Goal: Book appointment/travel/reservation

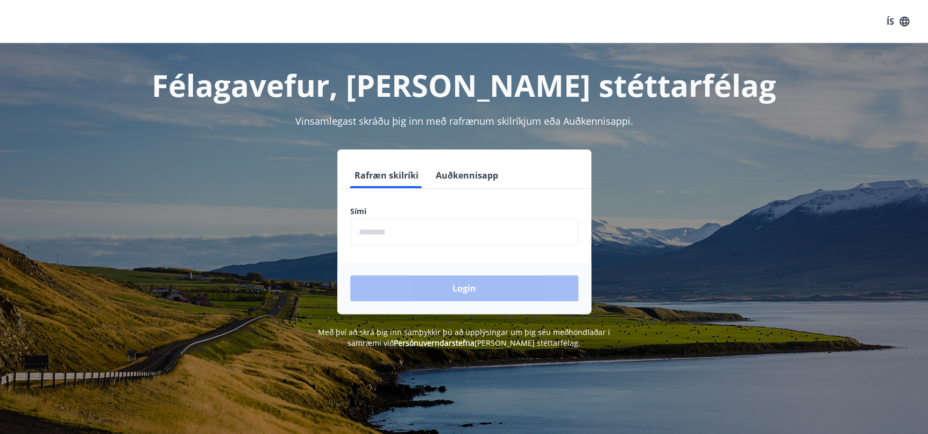
click at [453, 244] on input "phone" at bounding box center [464, 232] width 228 height 26
type input "********"
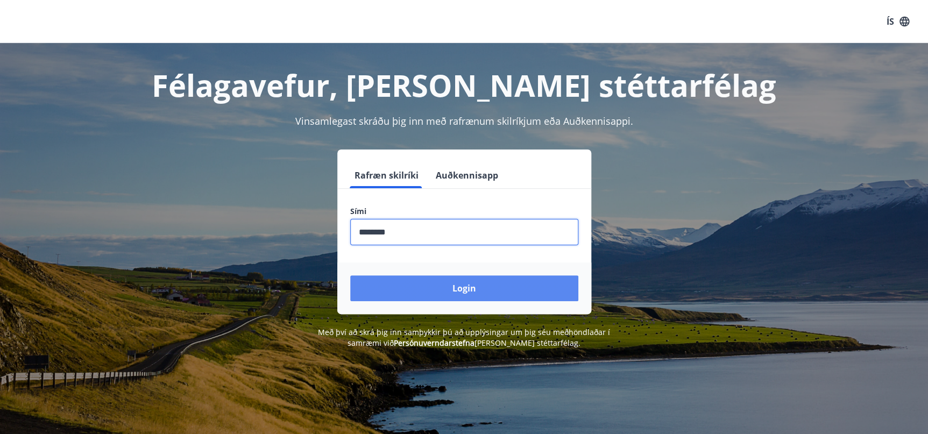
click at [454, 292] on button "Login" at bounding box center [464, 289] width 228 height 26
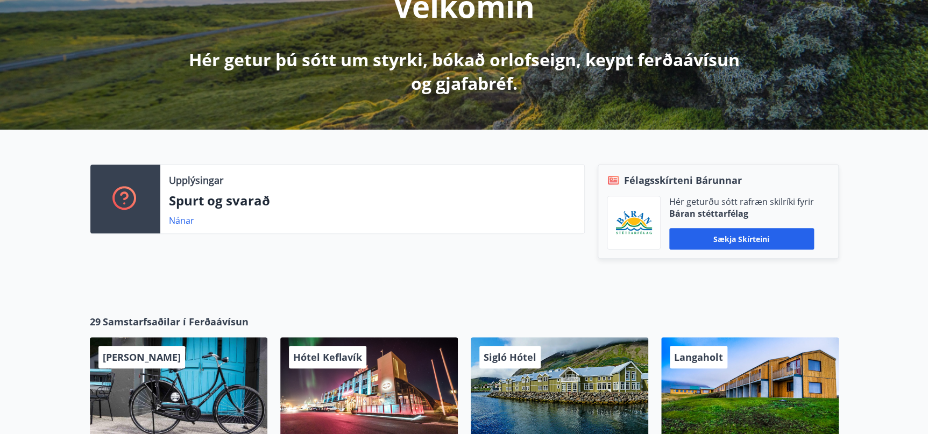
scroll to position [326, 0]
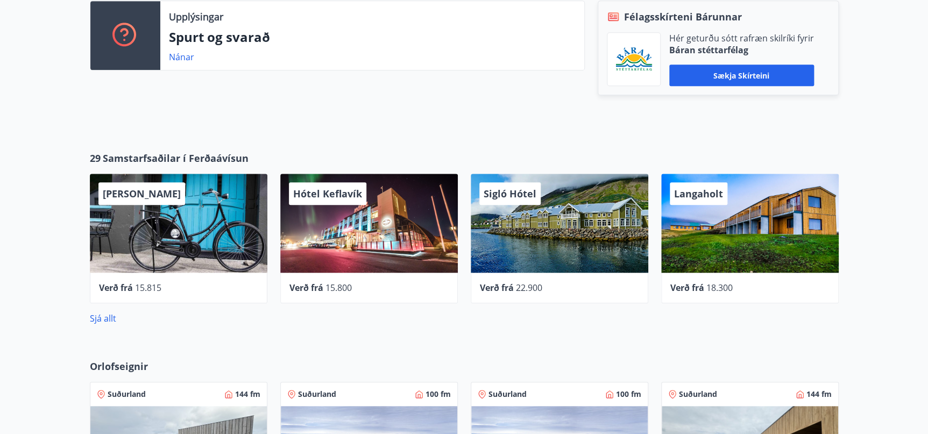
click at [454, 295] on div "Verð frá 15.800" at bounding box center [369, 288] width 178 height 31
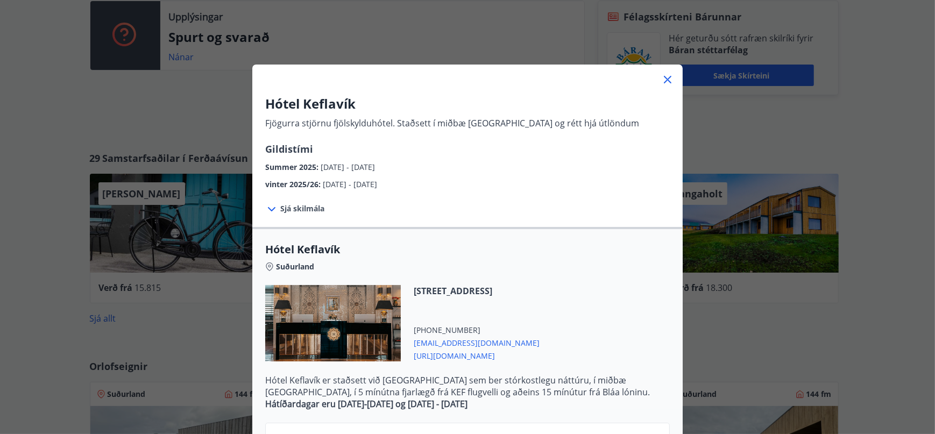
click at [316, 210] on span "Sjá skilmála" at bounding box center [302, 208] width 44 height 11
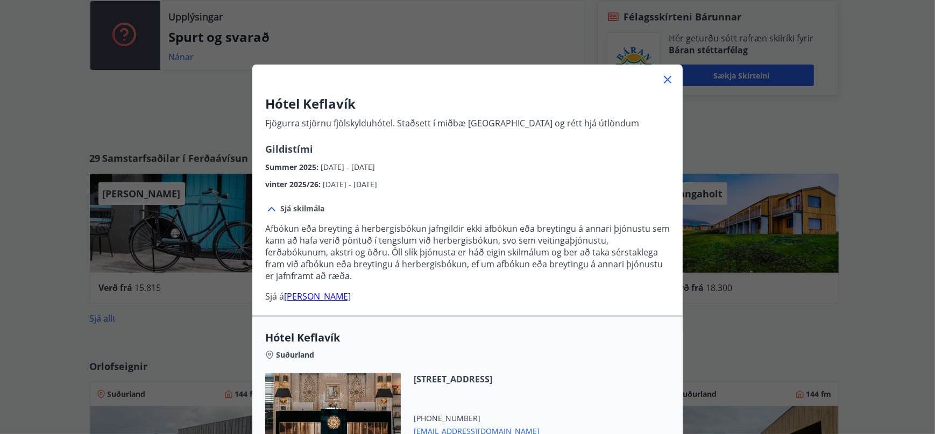
click at [661, 81] on icon at bounding box center [667, 79] width 13 height 13
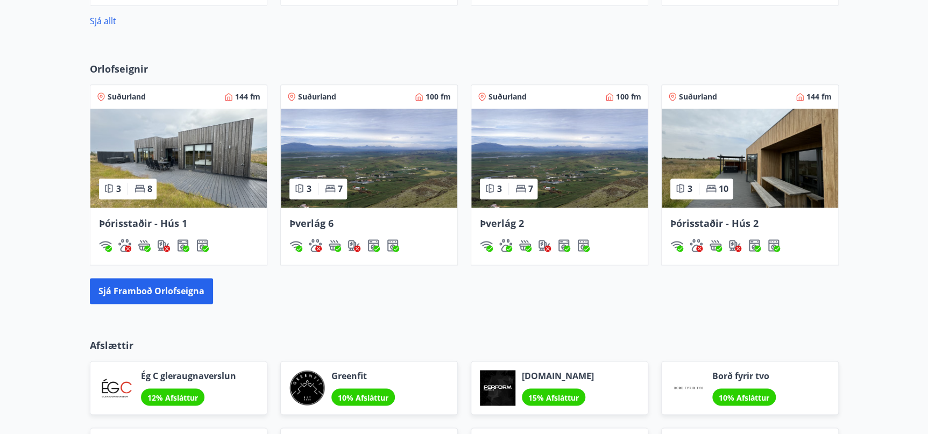
scroll to position [619, 0]
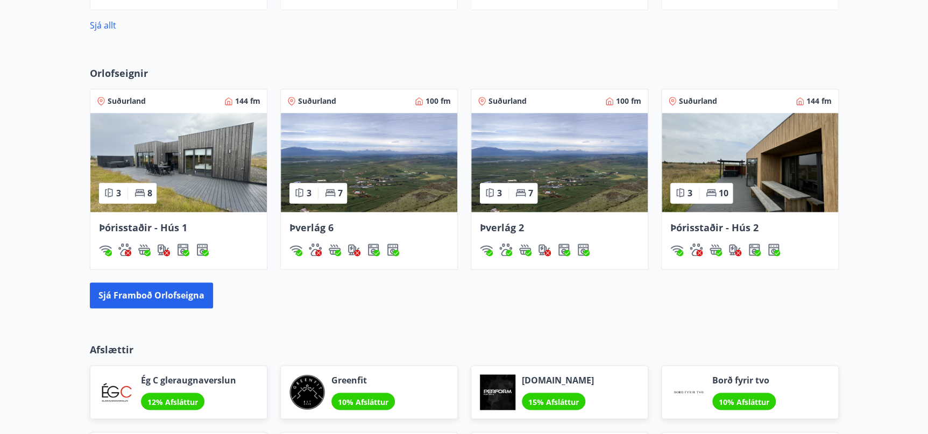
click at [140, 313] on div "Orlofseignir Suðurland 144 fm 3 8 Þórisstaðir - Hús 1 Suðurland 100 fm 3 7 Þver…" at bounding box center [464, 187] width 928 height 277
click at [138, 297] on button "Sjá framboð orlofseigna" at bounding box center [151, 296] width 123 height 26
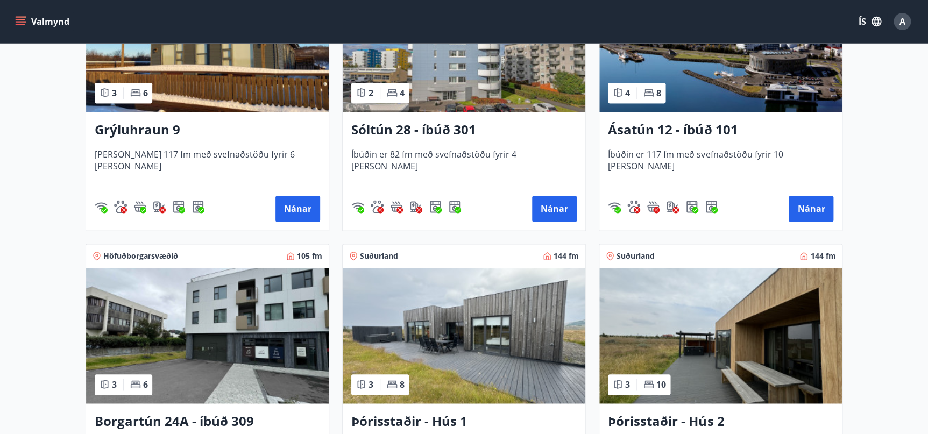
scroll to position [685, 0]
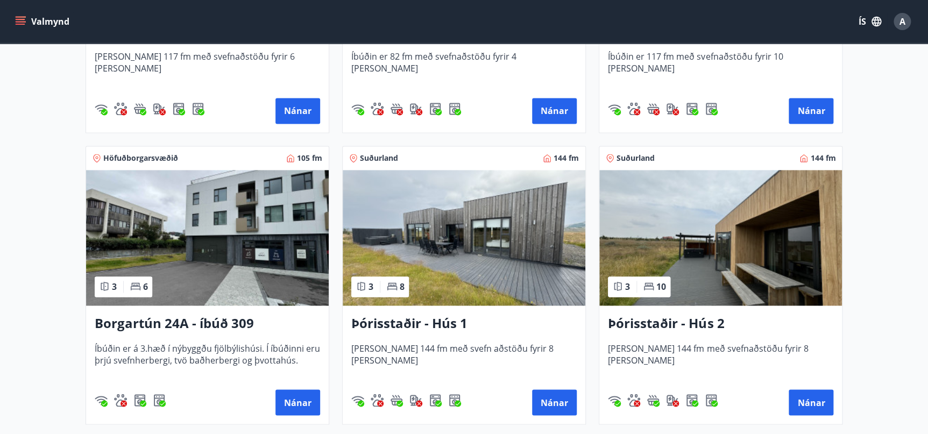
click at [215, 260] on img at bounding box center [207, 238] width 243 height 136
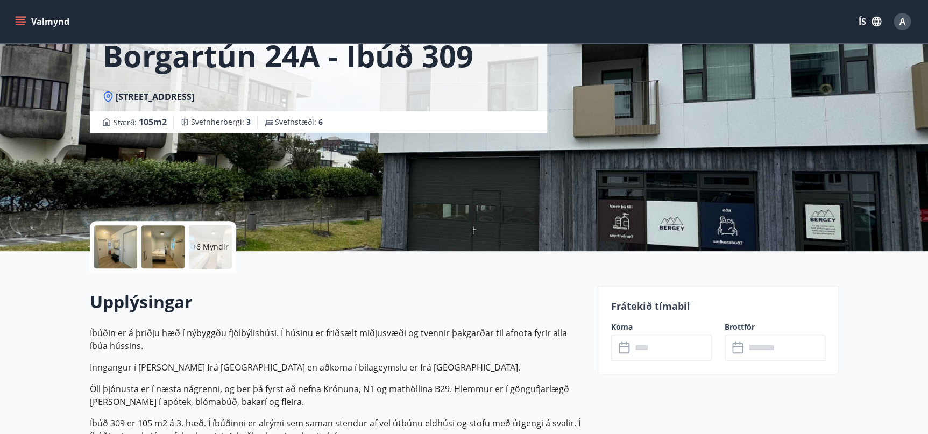
scroll to position [163, 0]
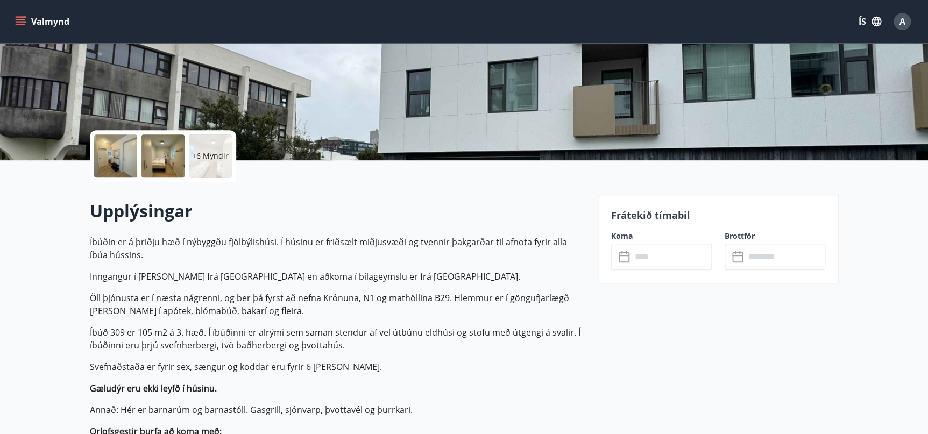
click at [656, 264] on input "text" at bounding box center [672, 257] width 80 height 26
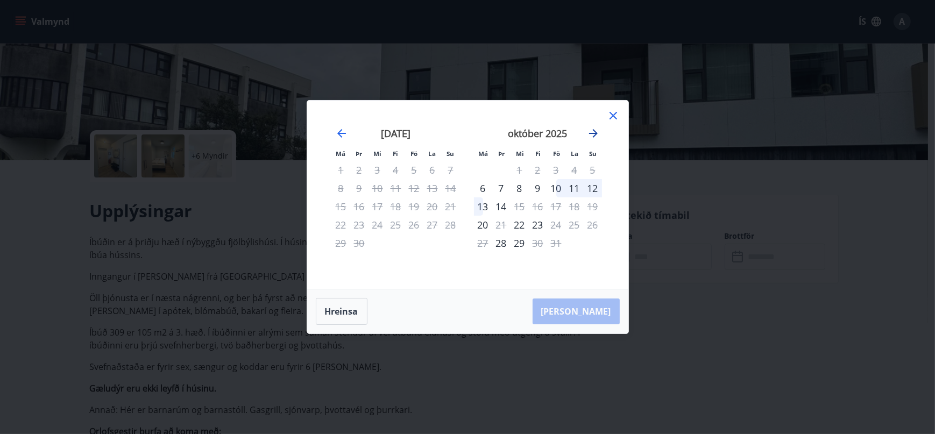
click at [595, 140] on icon "Move forward to switch to the next month." at bounding box center [593, 133] width 13 height 13
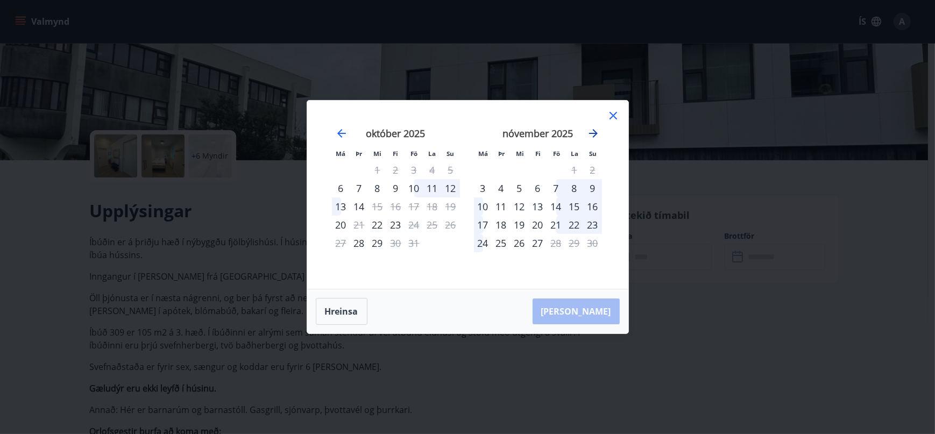
click at [595, 140] on icon "Move forward to switch to the next month." at bounding box center [593, 133] width 13 height 13
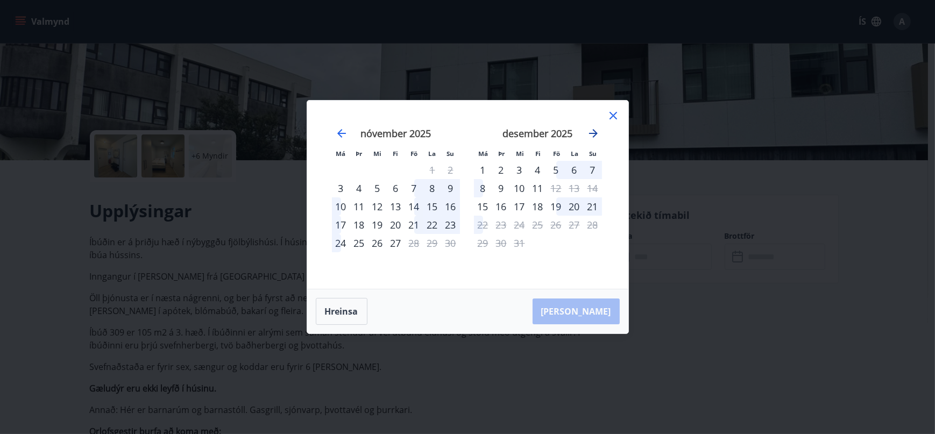
click at [595, 140] on icon "Move forward to switch to the next month." at bounding box center [593, 133] width 13 height 13
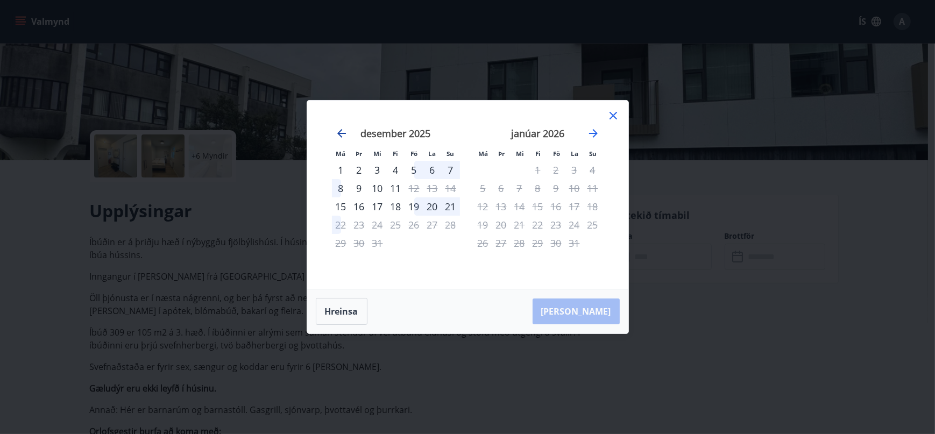
click at [341, 137] on icon "Move backward to switch to the previous month." at bounding box center [341, 133] width 9 height 9
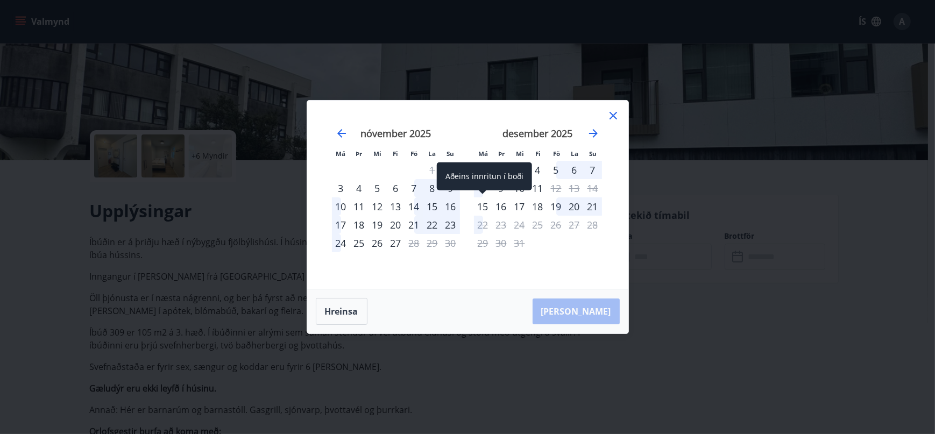
click at [486, 213] on div "15" at bounding box center [483, 207] width 18 height 18
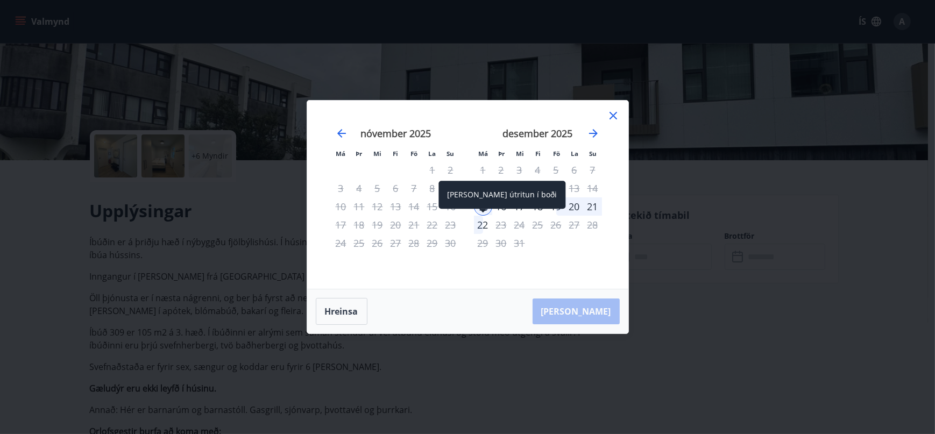
click at [483, 226] on div "22" at bounding box center [483, 225] width 18 height 18
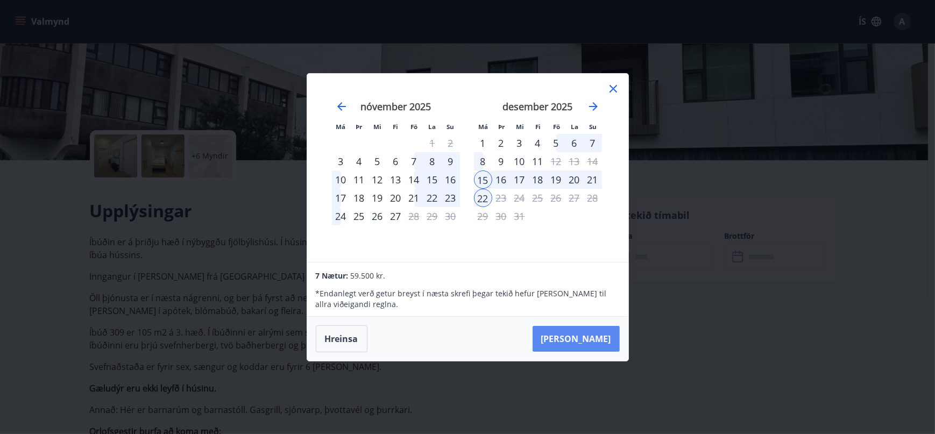
click at [603, 335] on button "Taka Frá" at bounding box center [576, 339] width 87 height 26
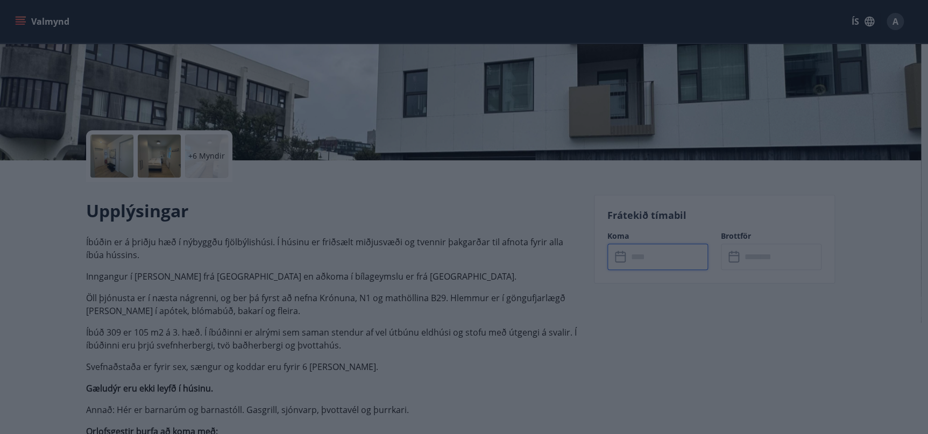
type input "******"
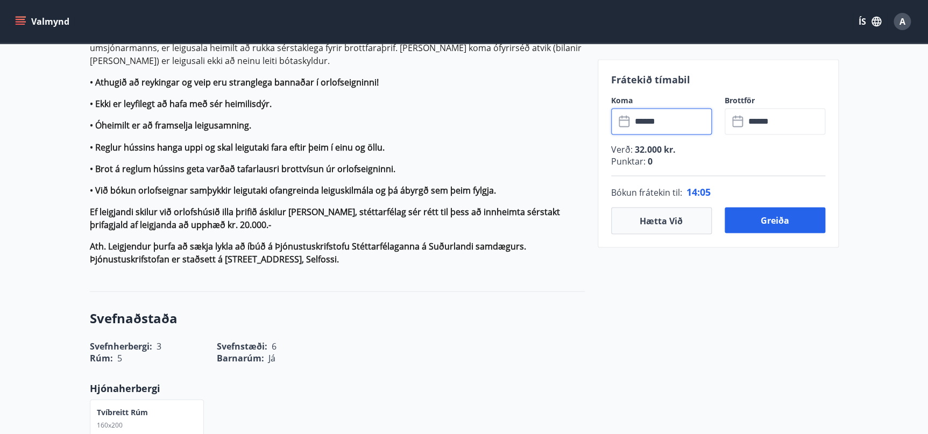
scroll to position [978, 0]
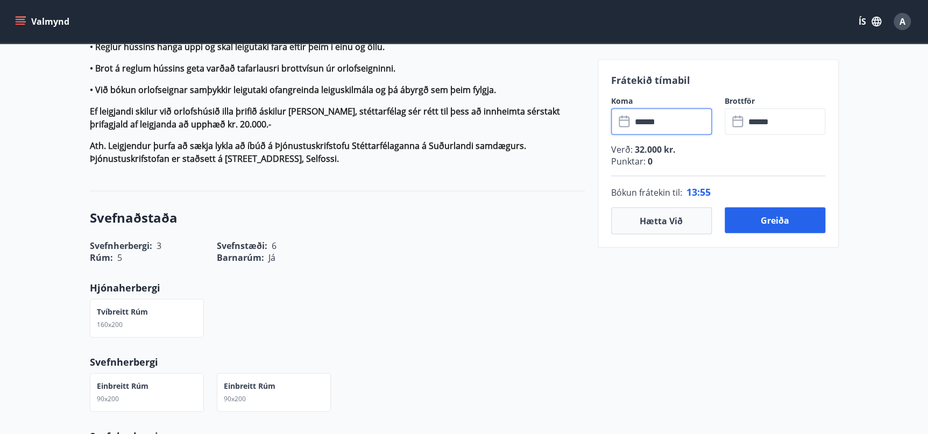
click at [831, 258] on div "Frátekið tímabil Koma ​ ****** ​ Brottför ​ ****** ​ Verð : 32.000 kr. Punktar …" at bounding box center [718, 391] width 241 height 2025
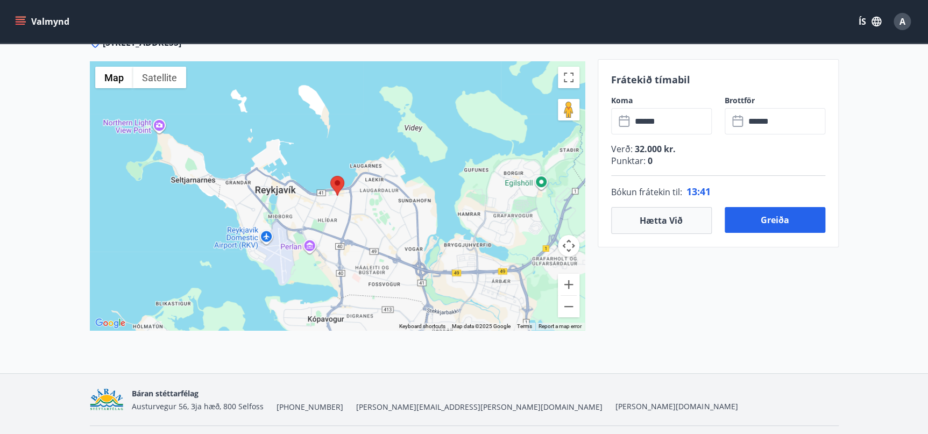
scroll to position [1990, 0]
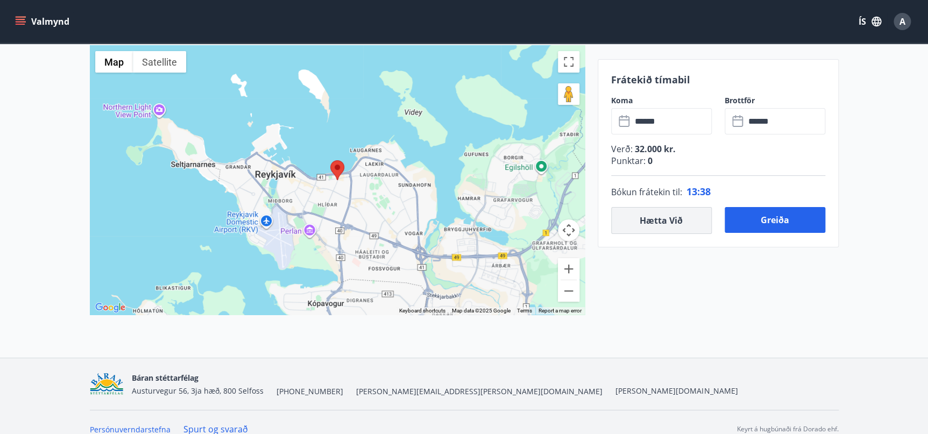
click at [637, 229] on button "Hætta við" at bounding box center [661, 220] width 101 height 27
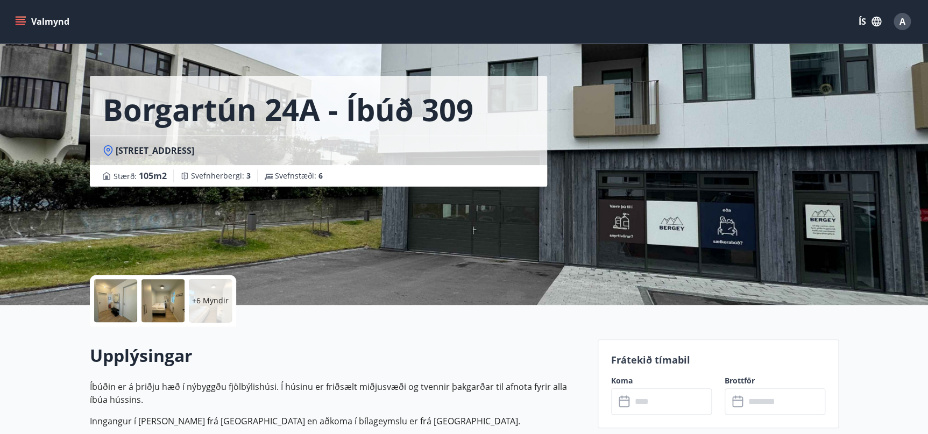
scroll to position [0, 0]
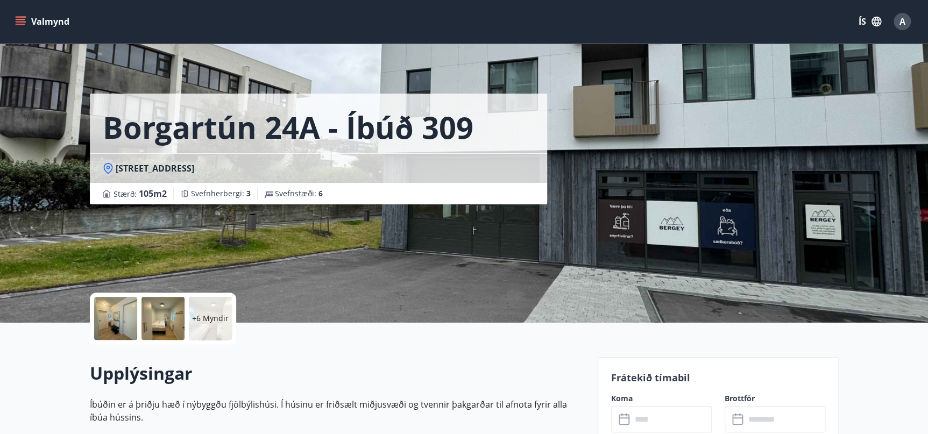
click at [38, 22] on button "Valmynd" at bounding box center [43, 21] width 61 height 19
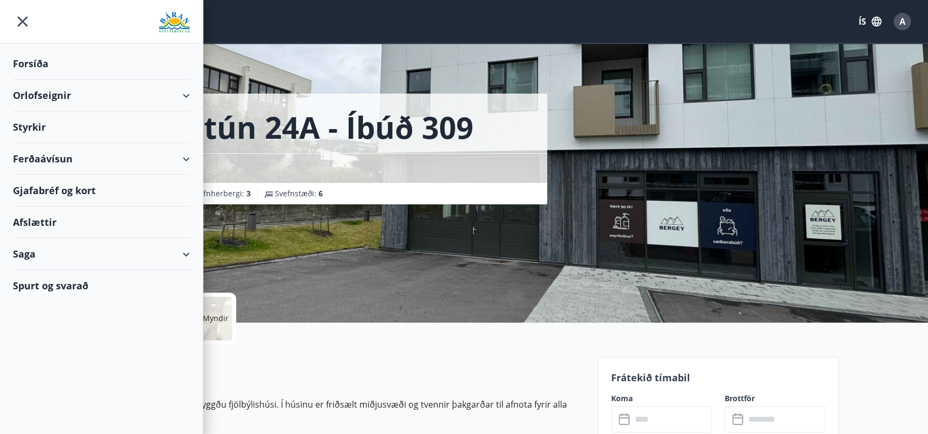
click at [905, 25] on span "A" at bounding box center [903, 22] width 6 height 12
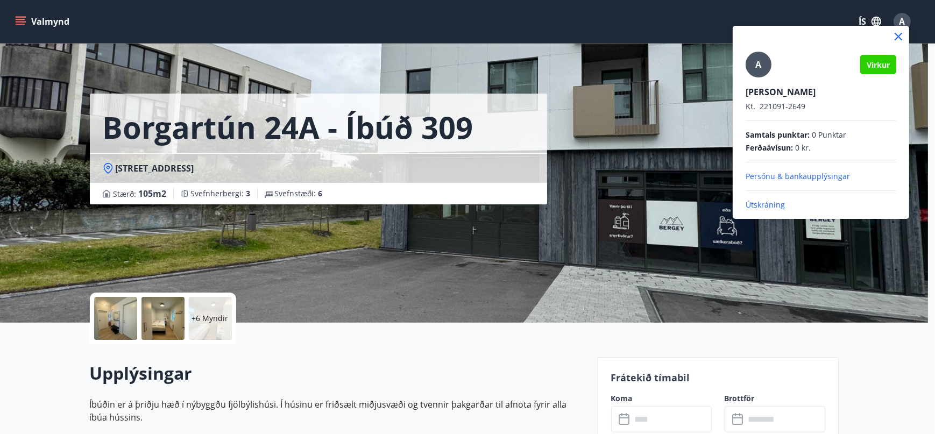
click at [735, 7] on div at bounding box center [467, 217] width 935 height 434
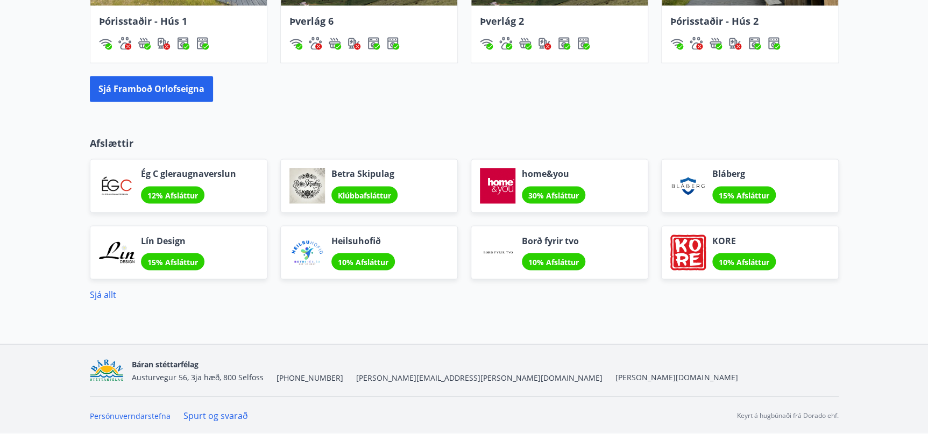
scroll to position [825, 0]
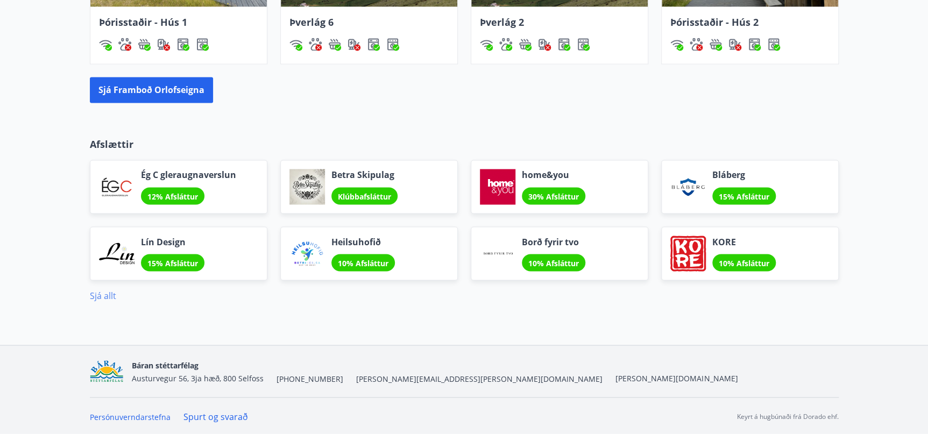
click at [90, 295] on link "Sjá allt" at bounding box center [103, 296] width 26 height 12
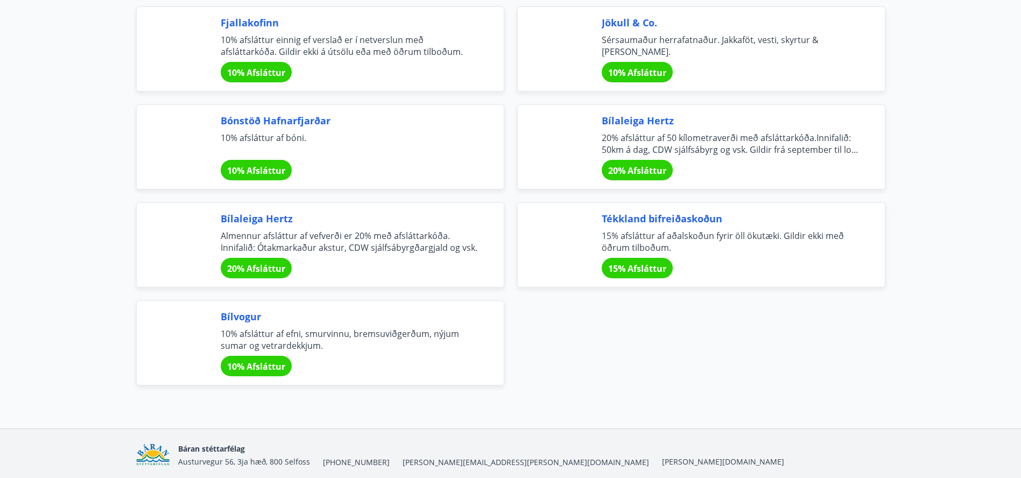
scroll to position [3663, 0]
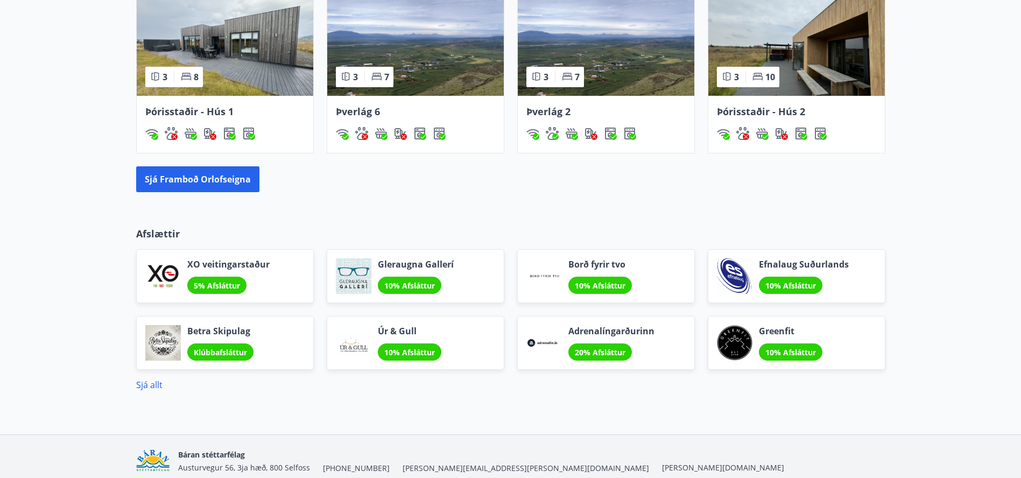
scroll to position [449, 0]
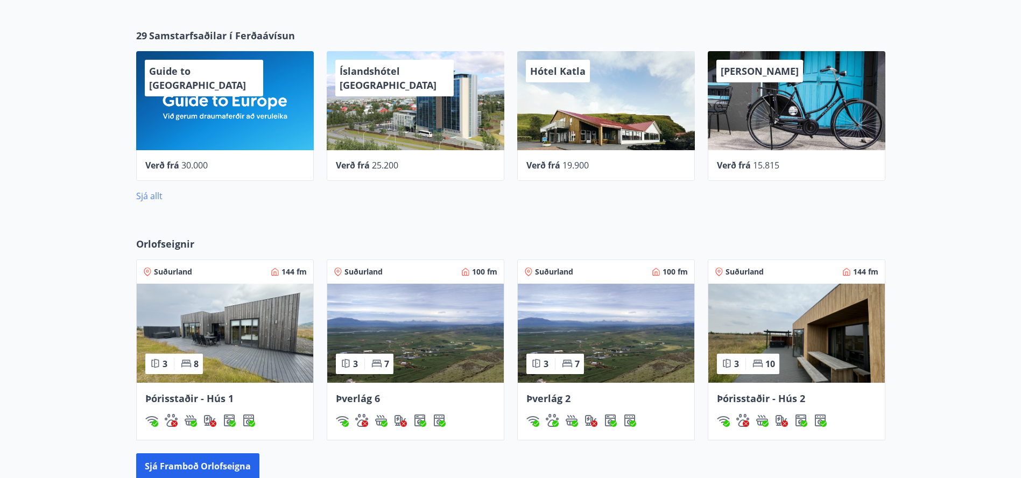
click at [141, 194] on link "Sjá allt" at bounding box center [149, 196] width 26 height 12
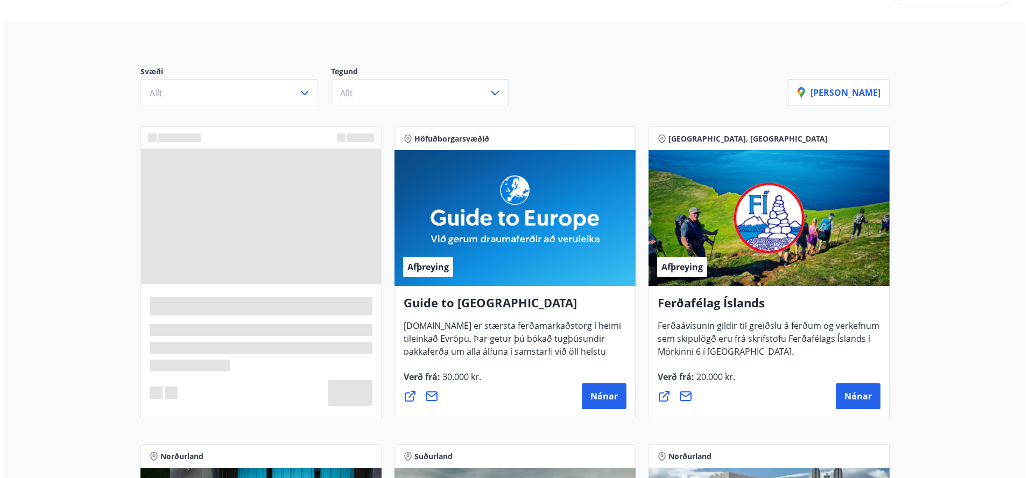
scroll to position [108, 0]
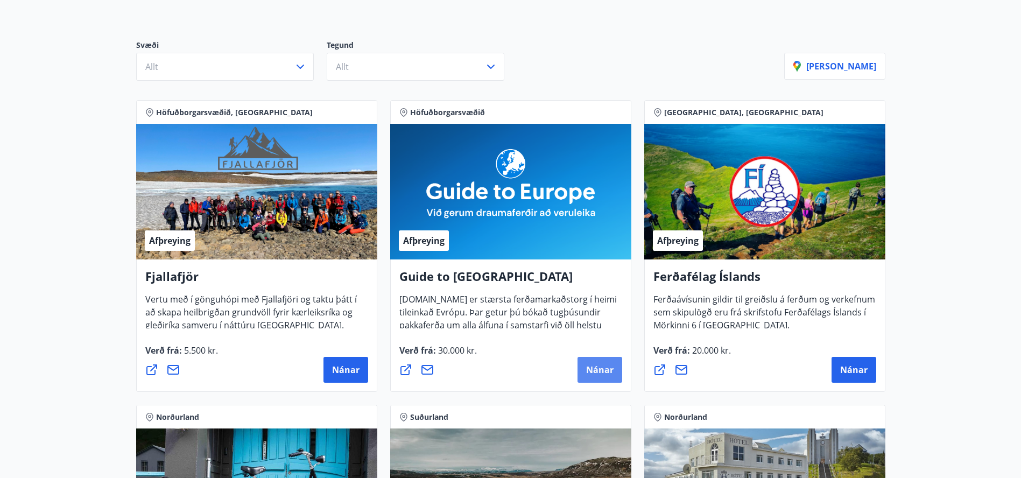
click at [606, 369] on span "Nánar" at bounding box center [599, 370] width 27 height 12
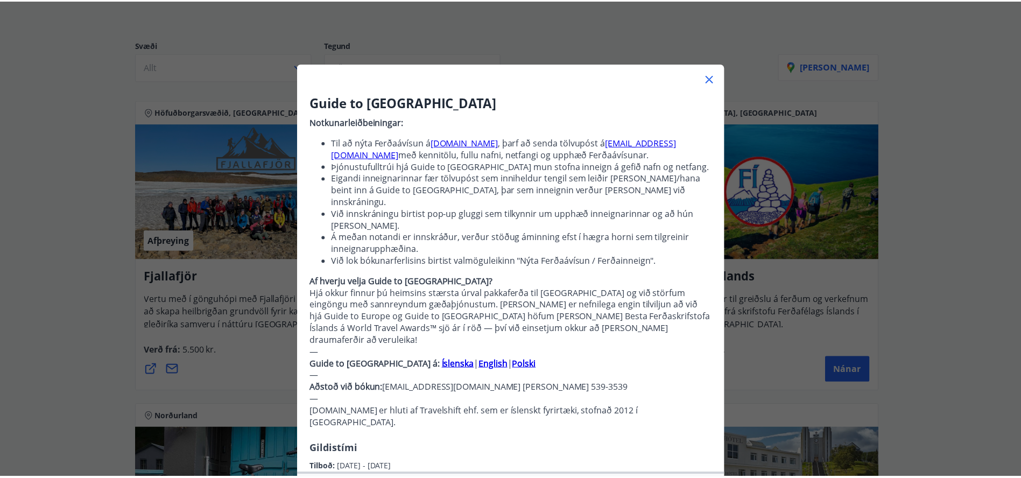
scroll to position [0, 0]
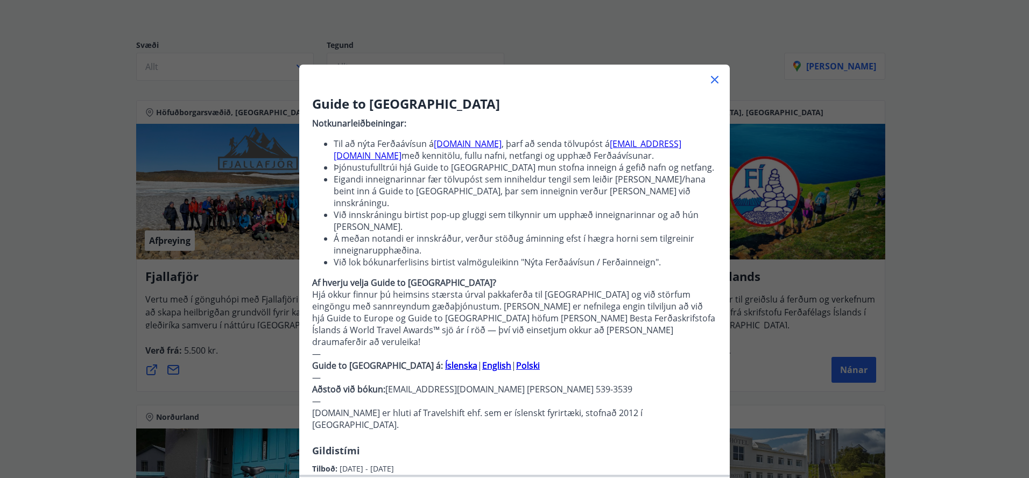
click at [716, 80] on icon at bounding box center [714, 79] width 13 height 13
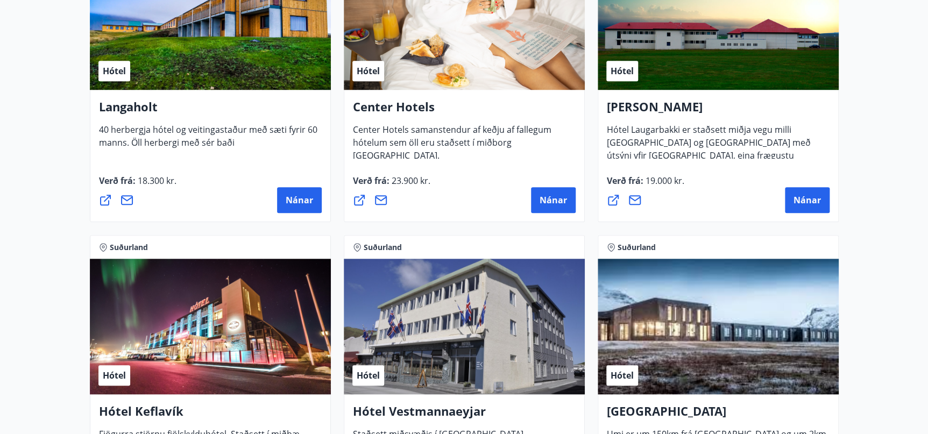
scroll to position [2380, 0]
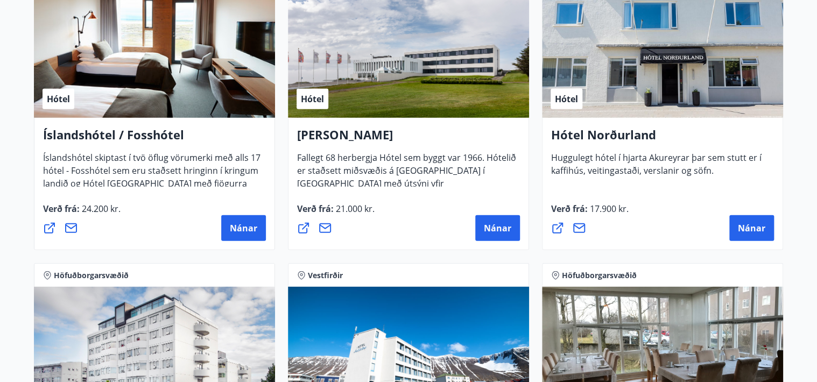
scroll to position [1324, 0]
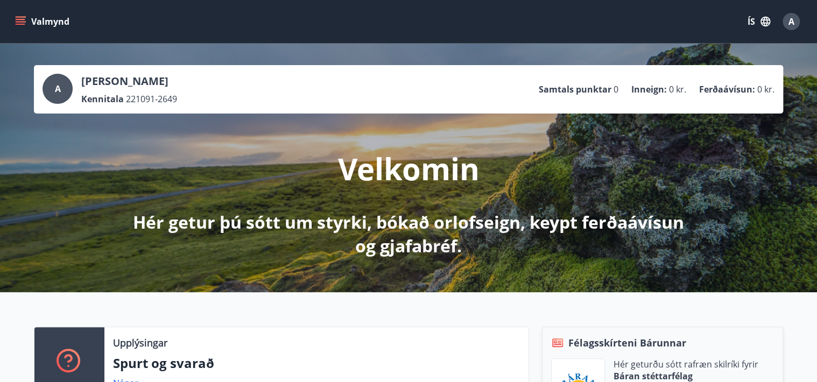
click at [25, 18] on icon "menu" at bounding box center [20, 21] width 11 height 11
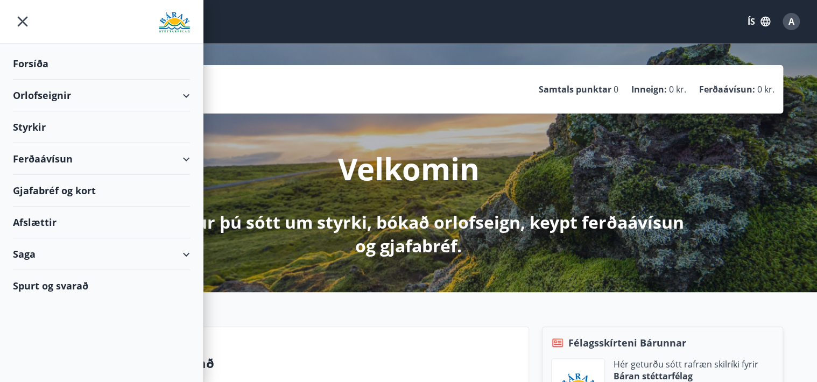
click at [30, 131] on div "Styrkir" at bounding box center [101, 127] width 177 height 32
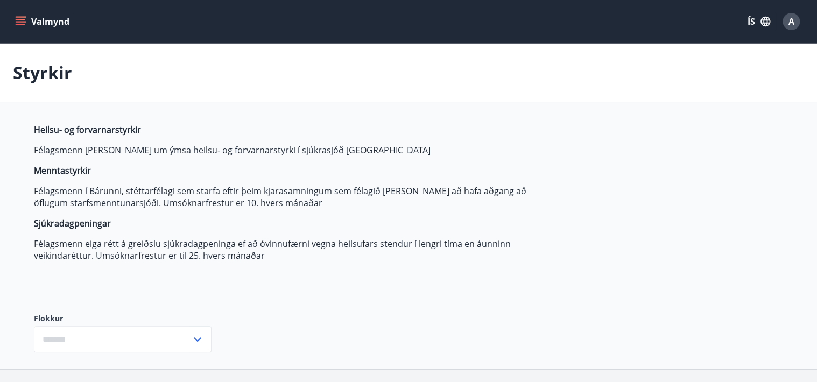
type input "***"
click at [21, 23] on icon "menu" at bounding box center [20, 21] width 11 height 11
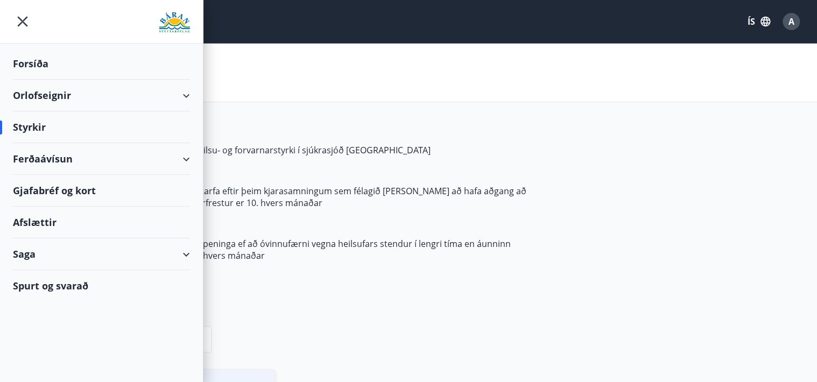
click at [34, 186] on div "Gjafabréf og kort" at bounding box center [101, 191] width 177 height 32
click at [33, 252] on div "Saga" at bounding box center [101, 254] width 177 height 32
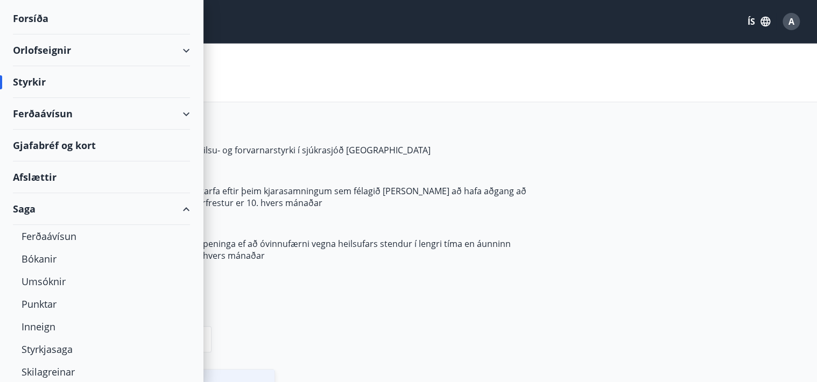
scroll to position [76, 0]
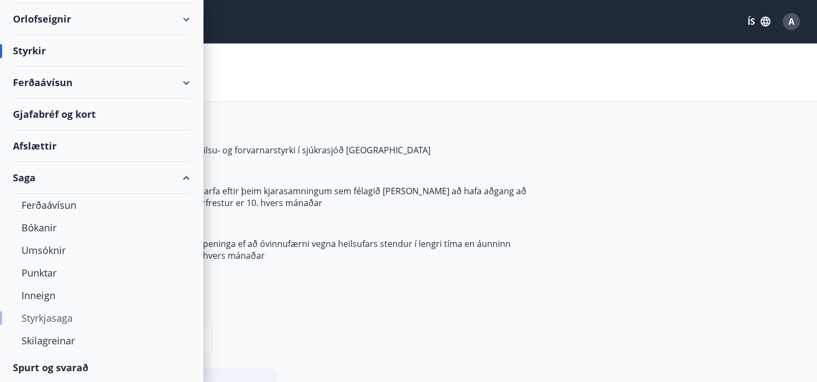
click at [35, 319] on div "Styrkjasaga" at bounding box center [102, 318] width 160 height 23
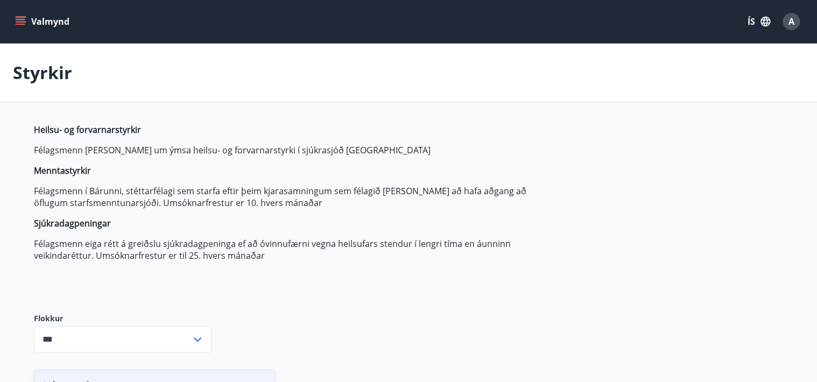
type input "***"
drag, startPoint x: 185, startPoint y: 112, endPoint x: 103, endPoint y: 123, distance: 82.5
click at [103, 124] on strong "Heilsu- og forvarnarstyrkir" at bounding box center [87, 130] width 107 height 12
